Goal: Transaction & Acquisition: Download file/media

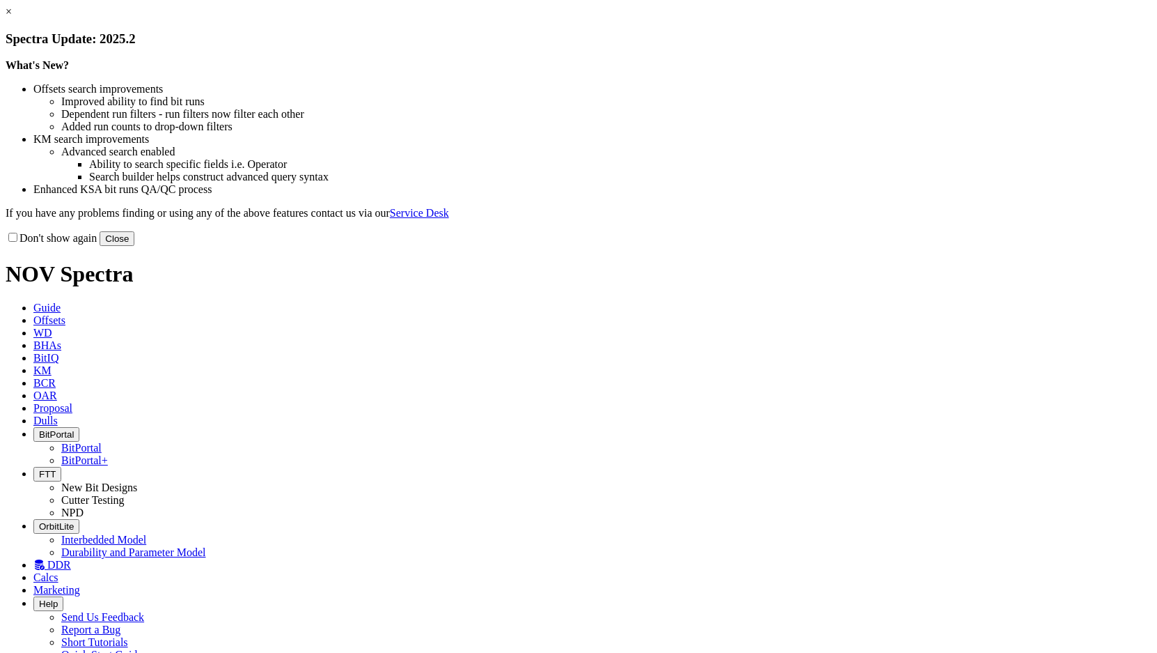
click at [134, 246] on button "Close" at bounding box center [117, 238] width 35 height 15
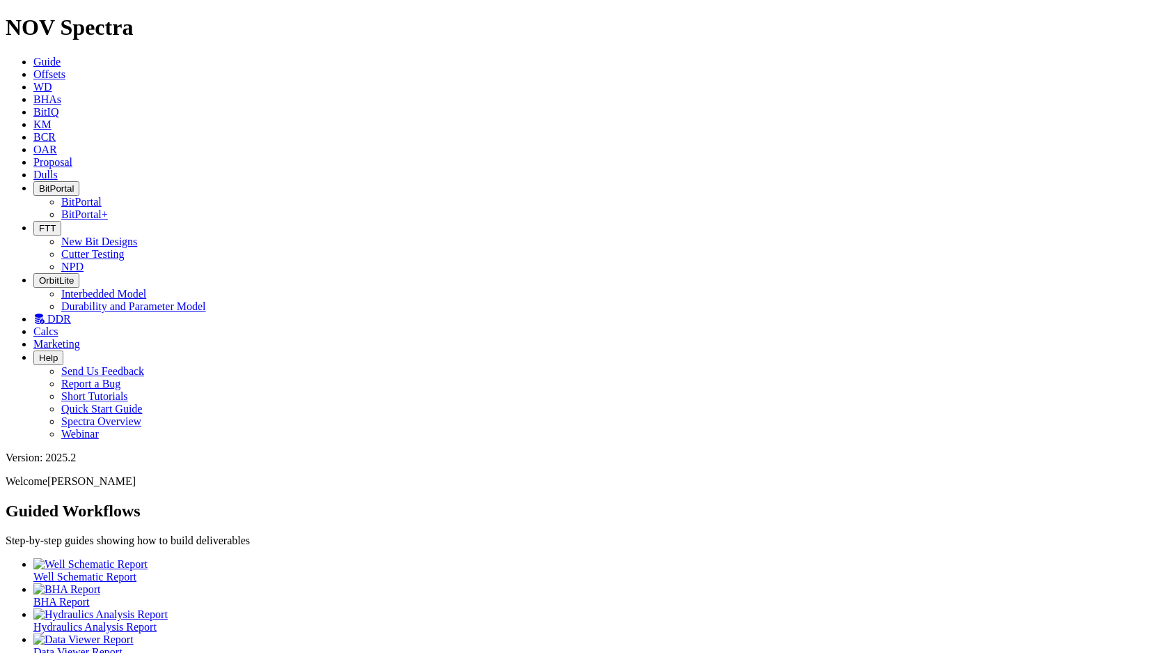
click at [52, 118] on span "KM" at bounding box center [42, 124] width 18 height 12
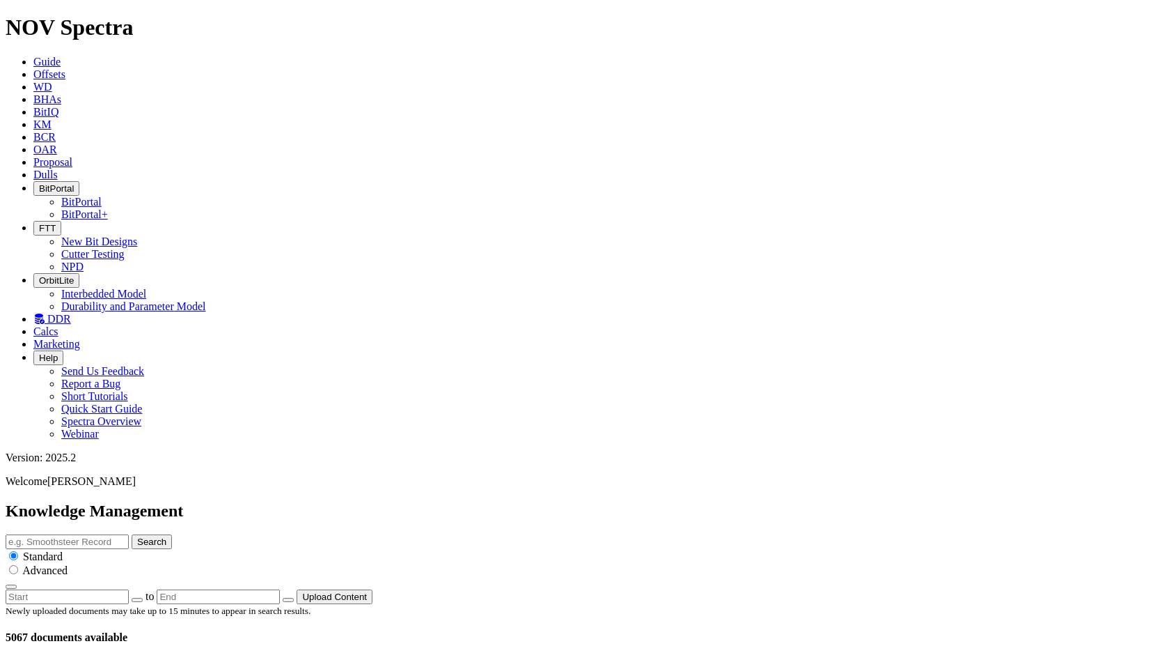
click at [129, 534] on input "text" at bounding box center [67, 541] width 123 height 15
type input "pegasus flyer"
click at [132, 534] on button "Search" at bounding box center [152, 541] width 40 height 15
